Goal: Information Seeking & Learning: Learn about a topic

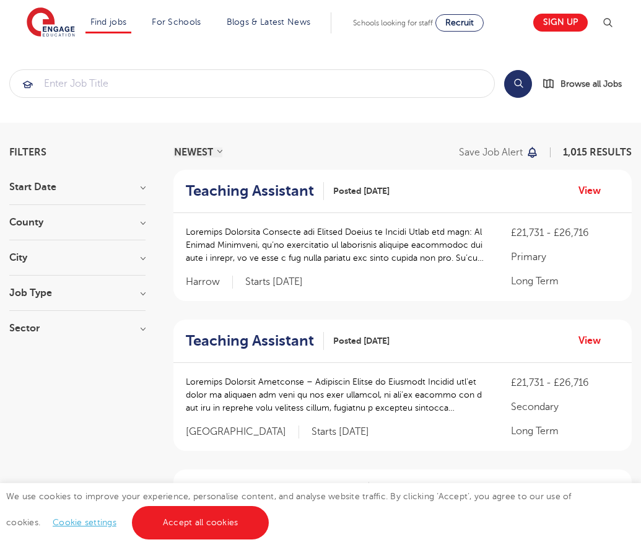
scroll to position [1268, 0]
